Goal: Task Accomplishment & Management: Manage account settings

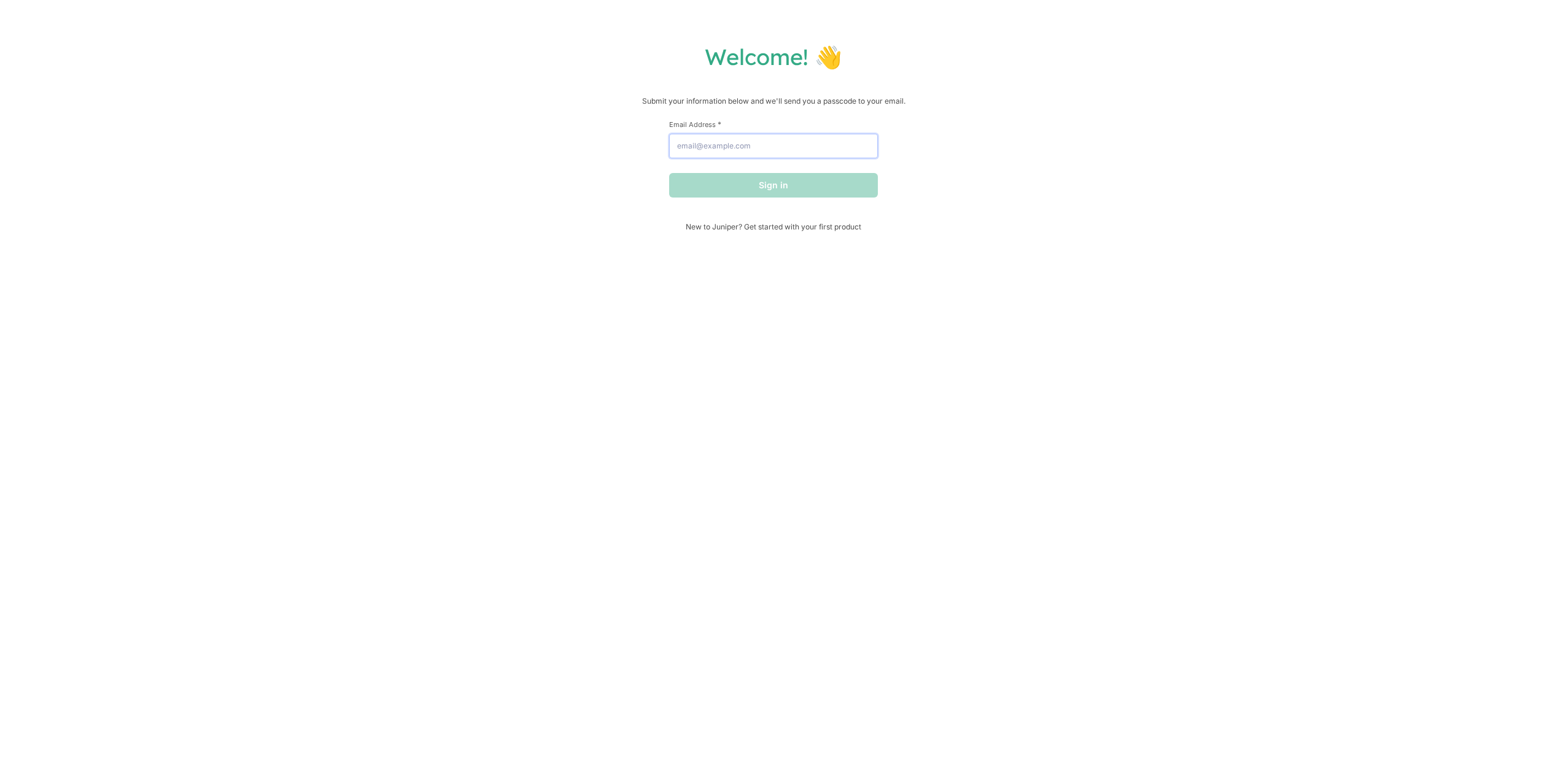
click at [705, 153] on input "Email Address *" at bounding box center [773, 146] width 209 height 24
type input "[EMAIL_ADDRESS][DOMAIN_NAME]"
click at [669, 173] on button "Sign in" at bounding box center [773, 185] width 209 height 24
